Goal: Participate in discussion: Engage in conversation with other users on a specific topic

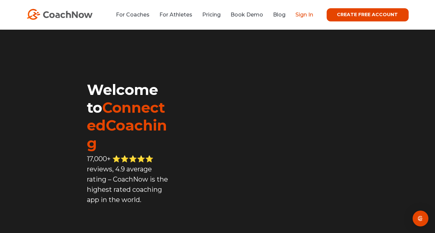
click at [311, 14] on link "Sign In" at bounding box center [305, 15] width 18 height 6
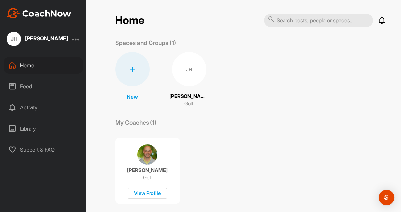
click at [379, 21] on icon at bounding box center [381, 20] width 8 height 8
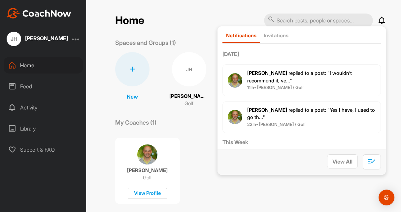
click at [317, 72] on span "[PERSON_NAME] replied to a post : "I wouldn’t recommend it, ve..."" at bounding box center [299, 77] width 104 height 14
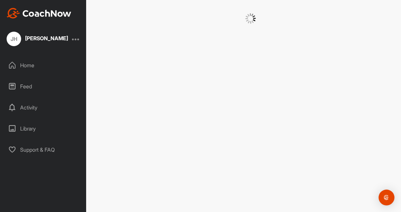
click at [317, 72] on div at bounding box center [250, 106] width 301 height 212
click at [194, 61] on div at bounding box center [250, 106] width 301 height 212
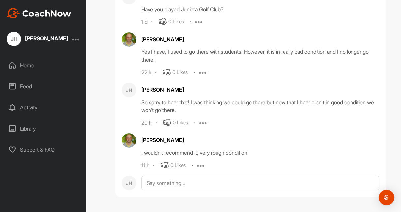
scroll to position [49328, 0]
